Goal: Information Seeking & Learning: Learn about a topic

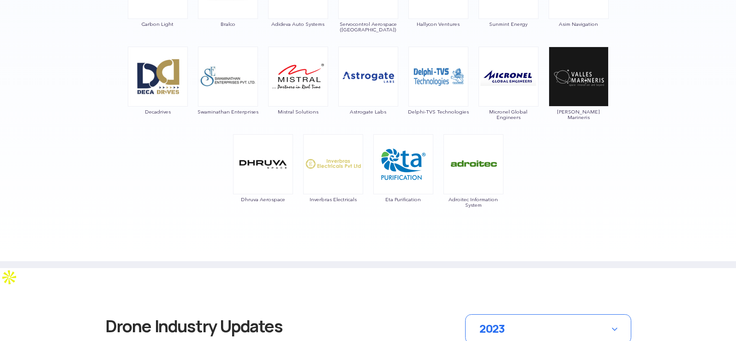
click at [566, 152] on div "Vector Technics AETHRONE AEROSPACE FLOATANOMERS MARVEL GEOSPATIAL Blendmest Tec…" at bounding box center [368, 6] width 540 height 455
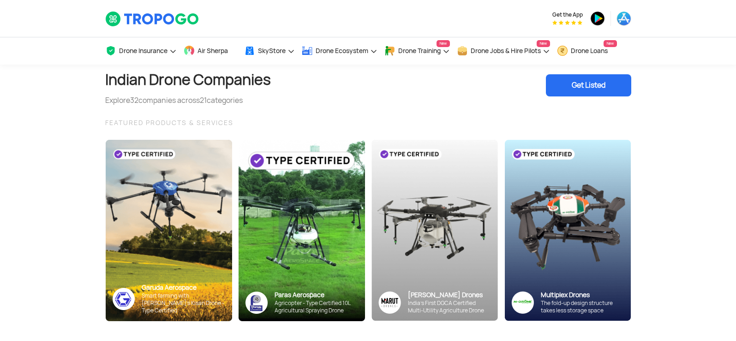
click at [659, 135] on section "Indian Drone Companies Explore 32 companies across 21 categories Get Listed FEA…" at bounding box center [368, 209] width 736 height 289
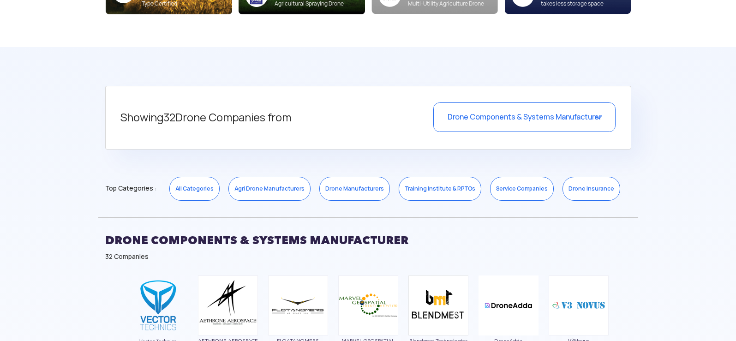
scroll to position [369, 0]
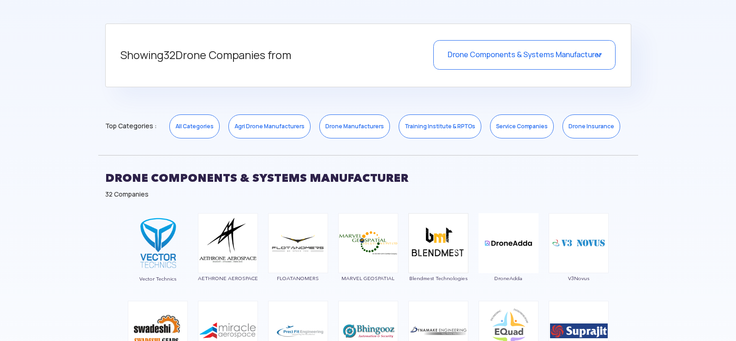
click at [565, 65] on div "Drone Components & Systems Manufacturer" at bounding box center [524, 55] width 182 height 30
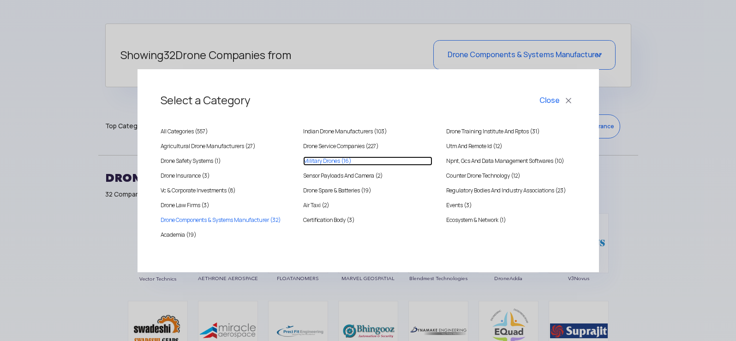
click at [318, 159] on Drones "Military Drones (16)" at bounding box center [367, 160] width 129 height 9
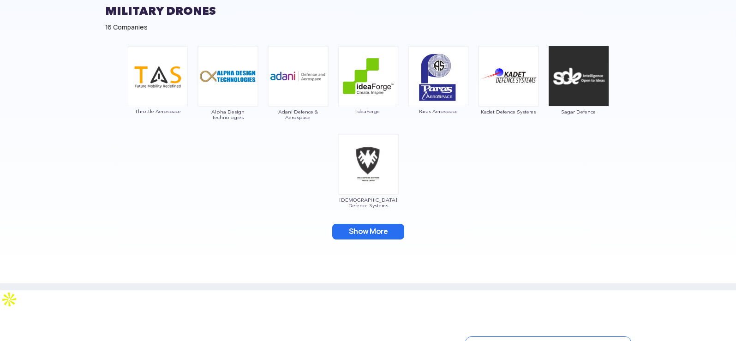
scroll to position [600, 0]
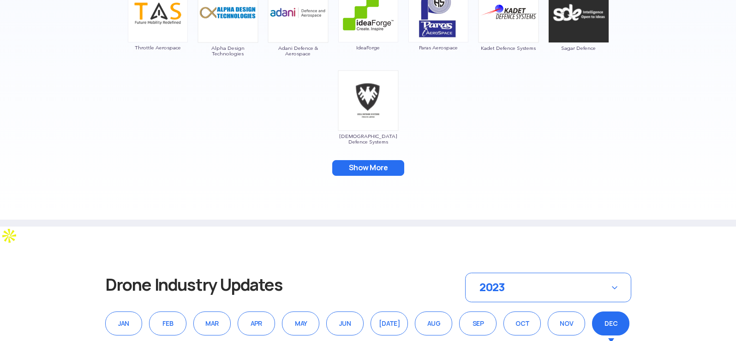
click at [354, 165] on button "Show More" at bounding box center [368, 168] width 72 height 16
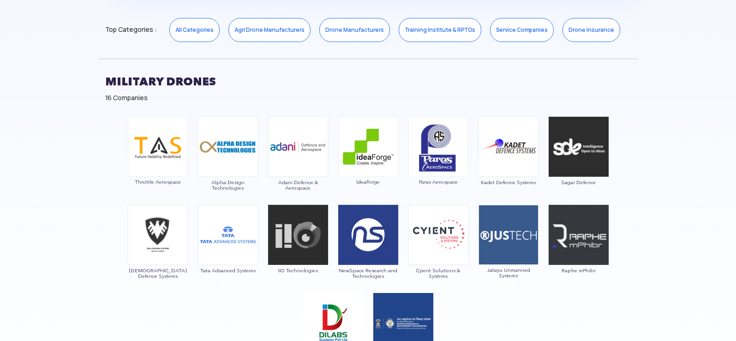
scroll to position [461, 0]
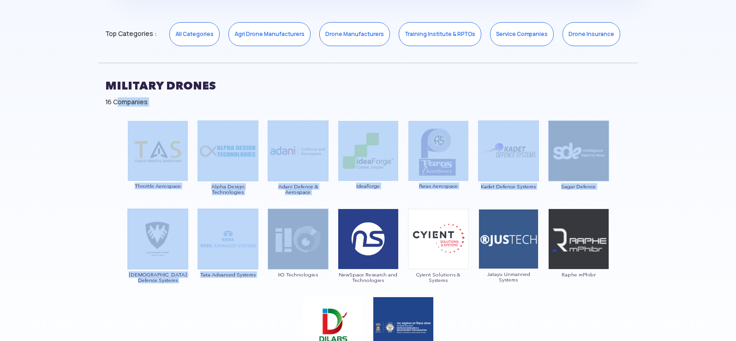
drag, startPoint x: 116, startPoint y: 109, endPoint x: 308, endPoint y: 247, distance: 236.6
click at [308, 247] on div "Military Drones 16 Companies Throttle Aerospace Alpha Design Technologies Adani…" at bounding box center [368, 221] width 540 height 350
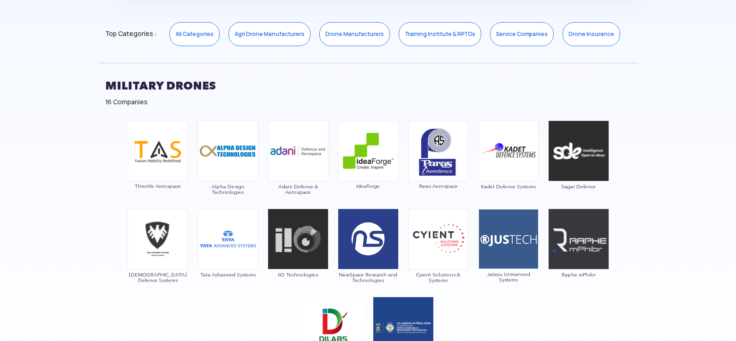
click at [86, 70] on section "Showing 16 Drone Companies from Military Drones Select a Category Close All Cat…" at bounding box center [368, 162] width 736 height 538
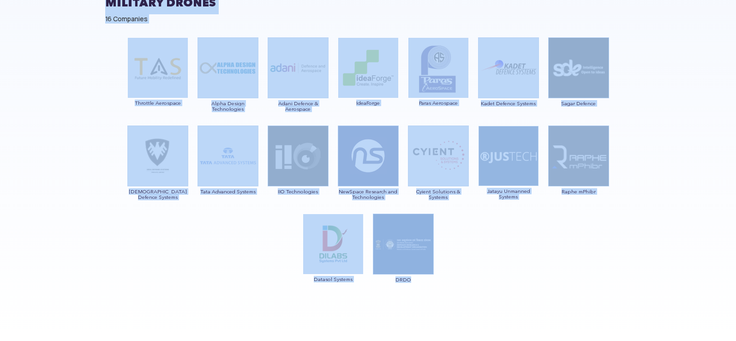
drag, startPoint x: 106, startPoint y: 81, endPoint x: 455, endPoint y: 280, distance: 401.5
click at [455, 280] on div "Military Drones 16 Companies Throttle Aerospace Alpha Design Technologies Adani…" at bounding box center [368, 138] width 540 height 350
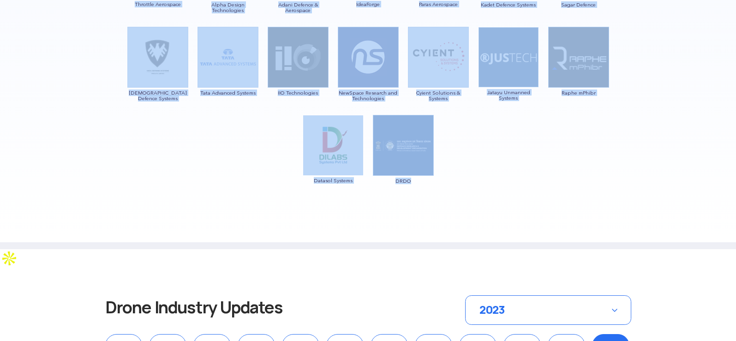
scroll to position [729, 0]
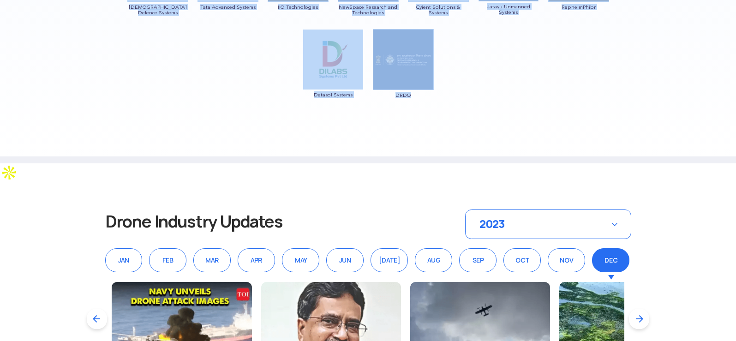
copy div "Military Drones 16 Companies Throttle Aerospace Alpha Design Technologies Adani…"
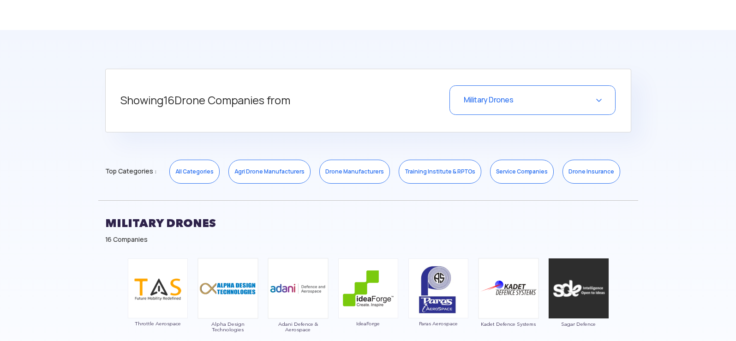
scroll to position [267, 0]
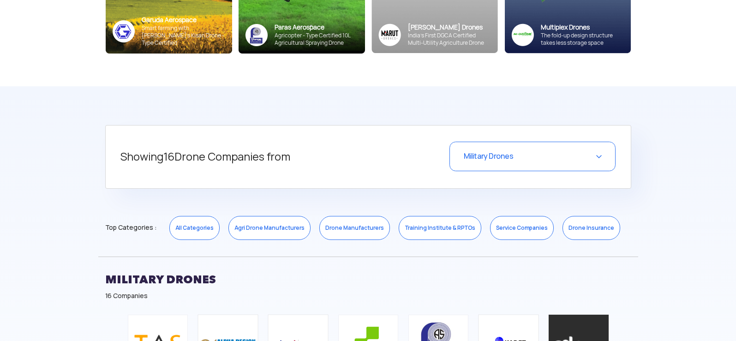
click at [604, 153] on div "Military Drones" at bounding box center [532, 157] width 166 height 30
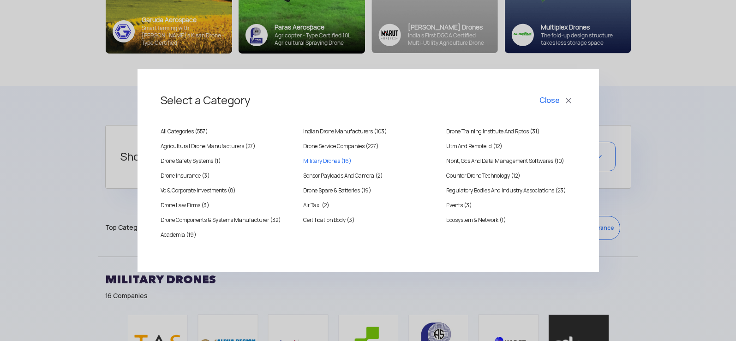
click at [564, 102] on button "Close" at bounding box center [556, 101] width 38 height 16
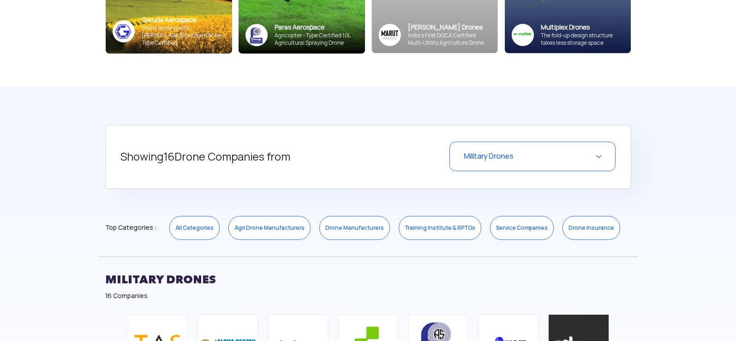
click at [585, 151] on div "Military Drones" at bounding box center [532, 157] width 166 height 30
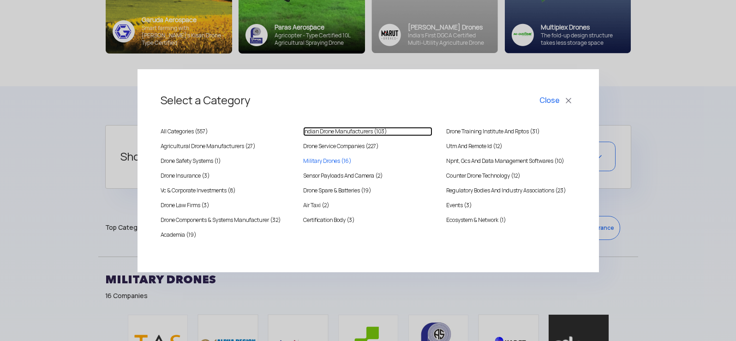
click at [335, 126] on div "All Categories ( 557 ) [DEMOGRAPHIC_DATA] Drone Manufacturers (103) Drone Train…" at bounding box center [367, 186] width 415 height 140
click at [335, 134] on MANUFACTURERS "Indian Drone Manufacturers (103)" at bounding box center [367, 131] width 129 height 9
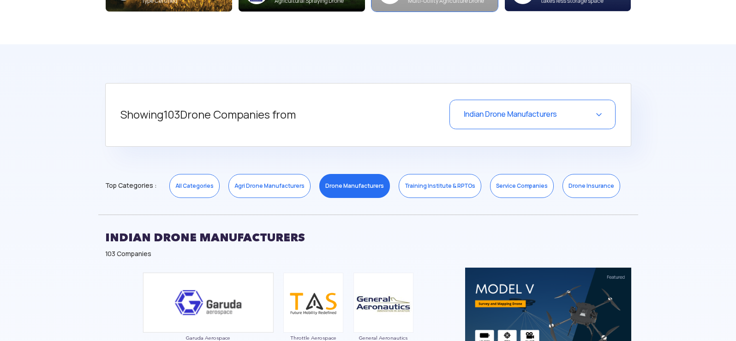
scroll to position [232, 0]
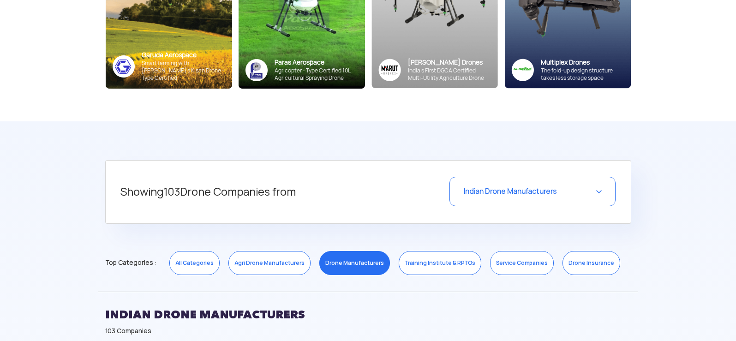
click at [518, 185] on div "Indian Drone Manufacturers" at bounding box center [532, 192] width 166 height 30
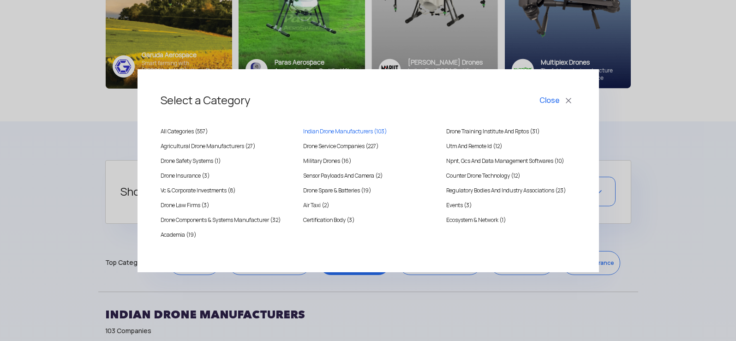
click at [655, 123] on div "Select a Category Close All Categories ( 557 ) [DEMOGRAPHIC_DATA] Drone Manufac…" at bounding box center [368, 170] width 736 height 341
